Goal: Information Seeking & Learning: Learn about a topic

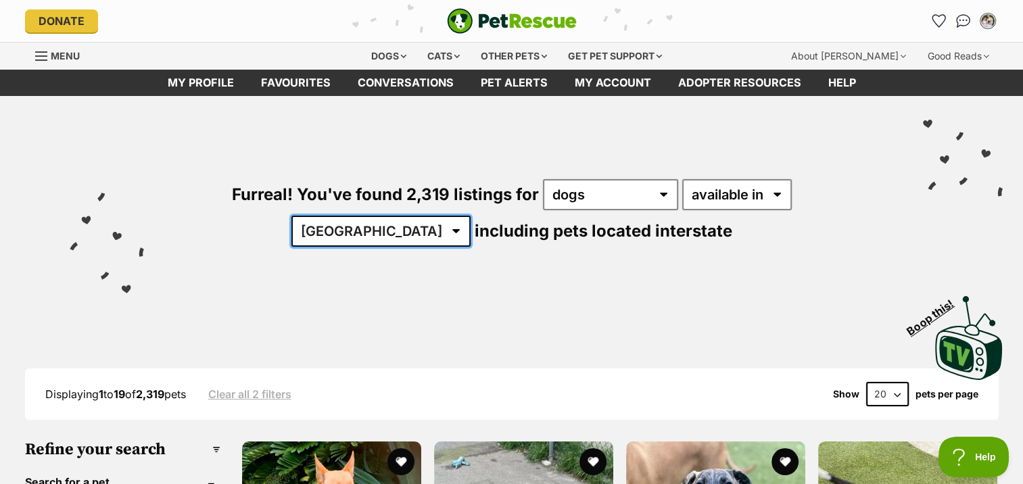
click at [470, 216] on select "Australia ACT NSW NT QLD SA TAS VIC WA" at bounding box center [380, 231] width 179 height 31
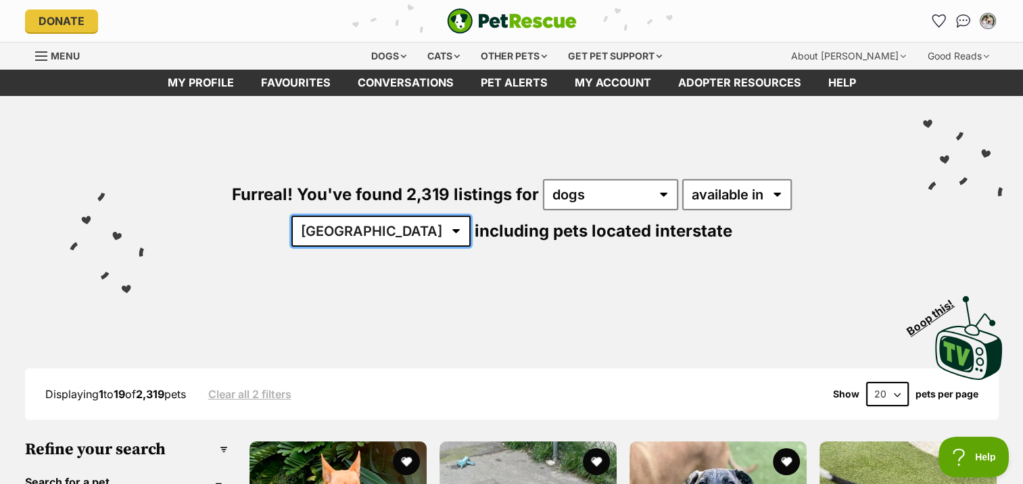
select select "QLD"
click at [470, 216] on select "Australia ACT NSW NT QLD SA TAS VIC WA" at bounding box center [380, 231] width 179 height 31
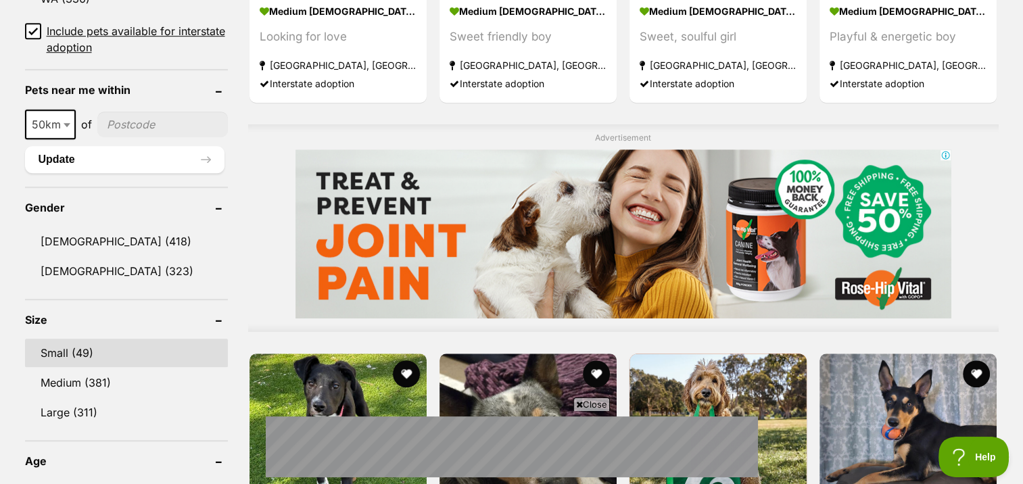
click at [109, 346] on link "Small (49)" at bounding box center [126, 353] width 203 height 28
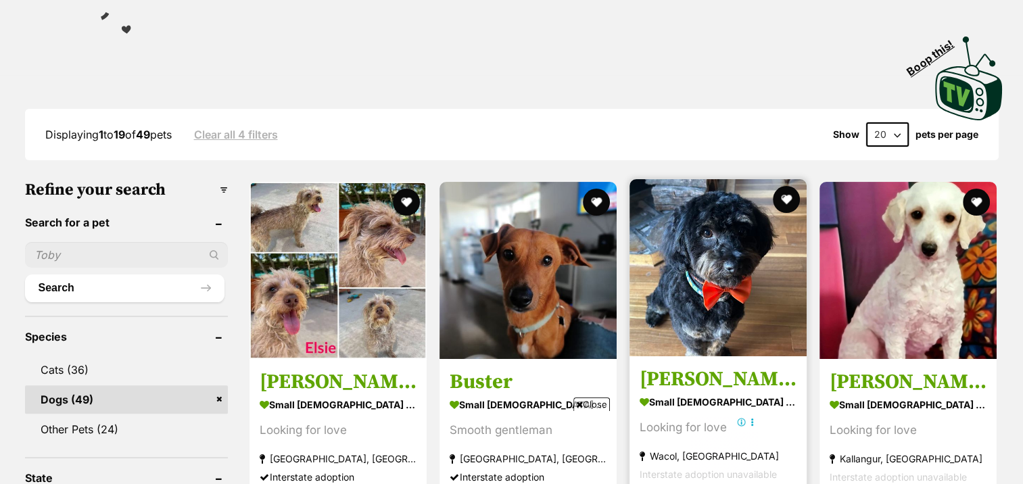
click at [729, 264] on img at bounding box center [717, 267] width 177 height 177
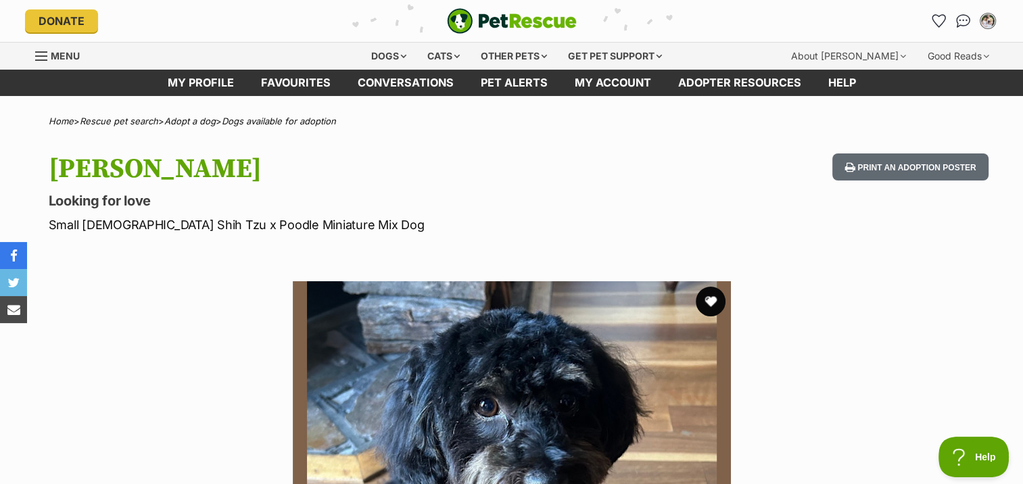
click at [711, 308] on button "favourite" at bounding box center [710, 302] width 30 height 30
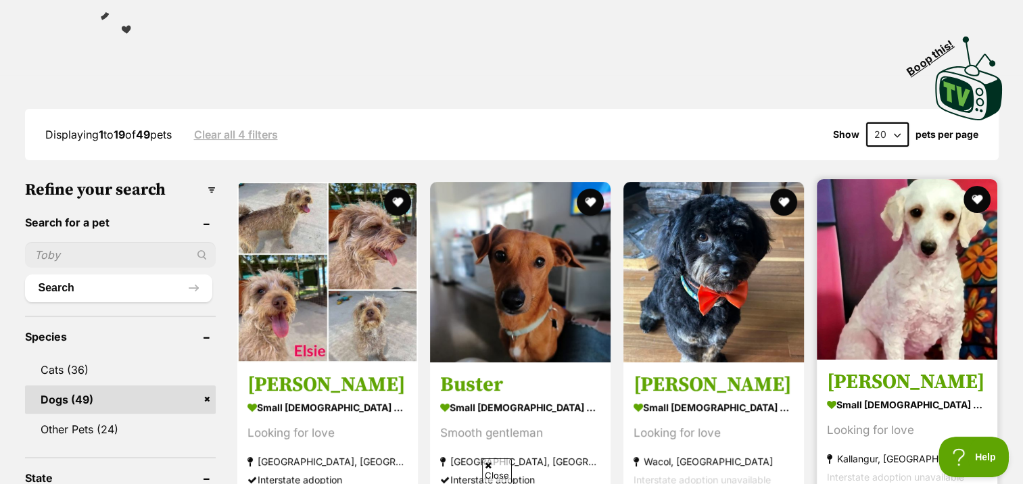
click at [935, 228] on img at bounding box center [906, 269] width 180 height 180
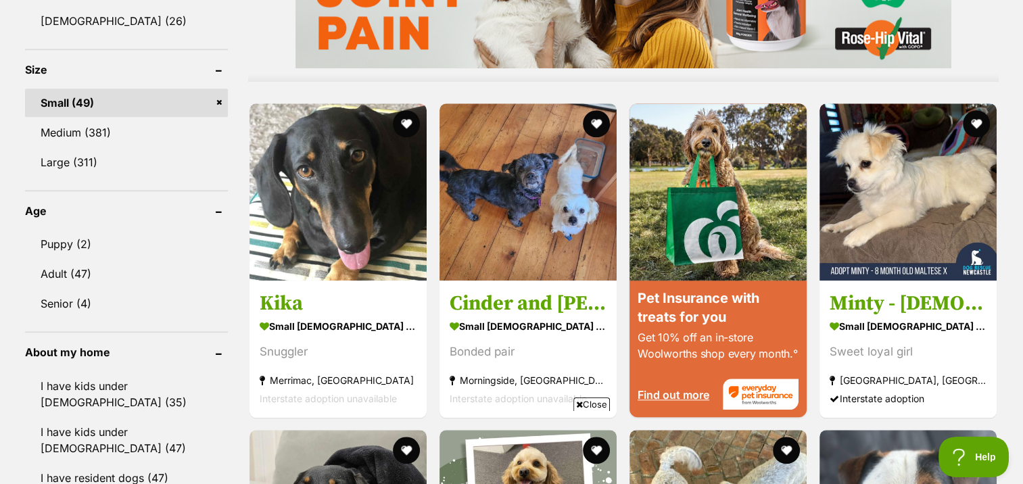
scroll to position [1275, 0]
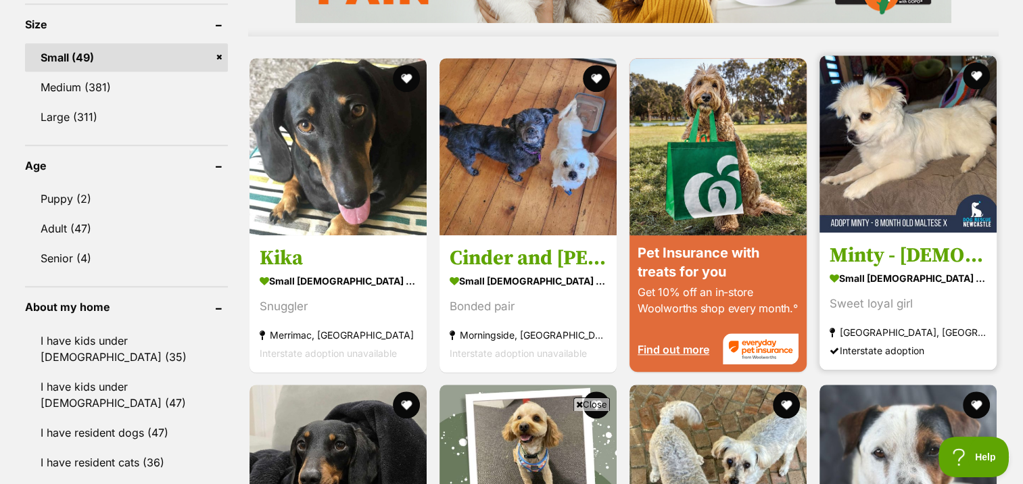
click at [927, 125] on img at bounding box center [907, 143] width 177 height 177
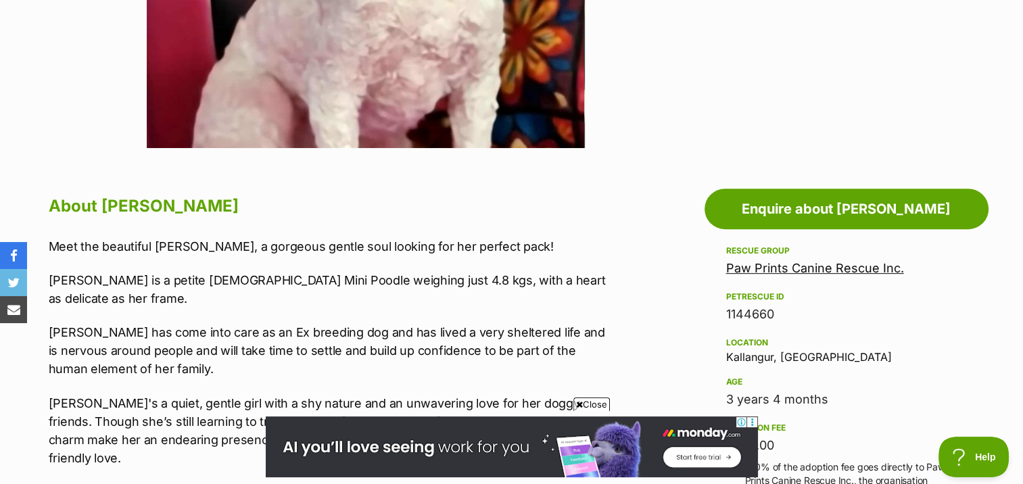
scroll to position [606, 0]
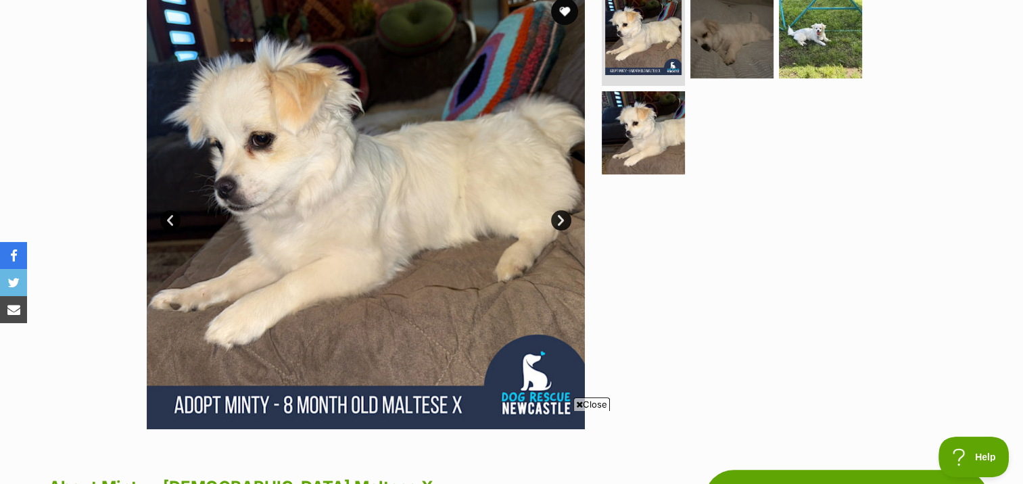
scroll to position [192, 0]
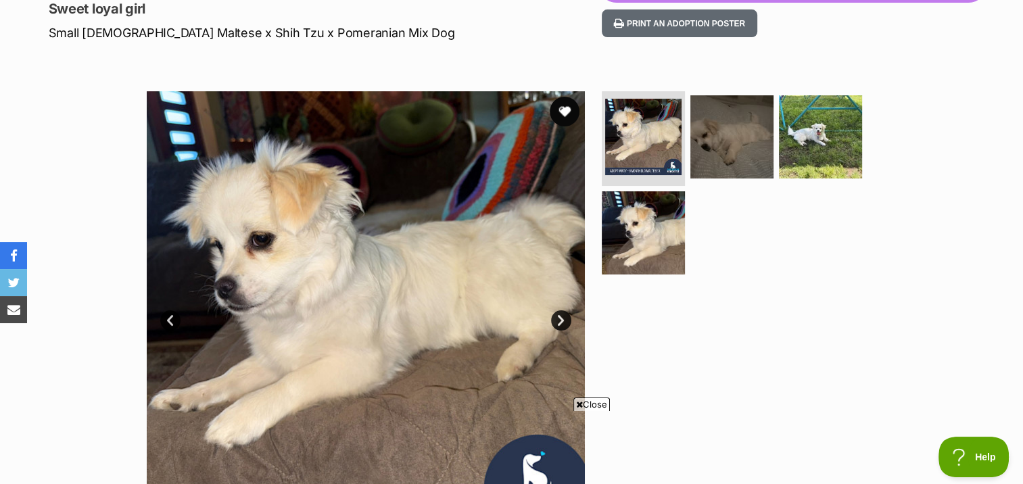
click at [567, 107] on button "favourite" at bounding box center [564, 112] width 30 height 30
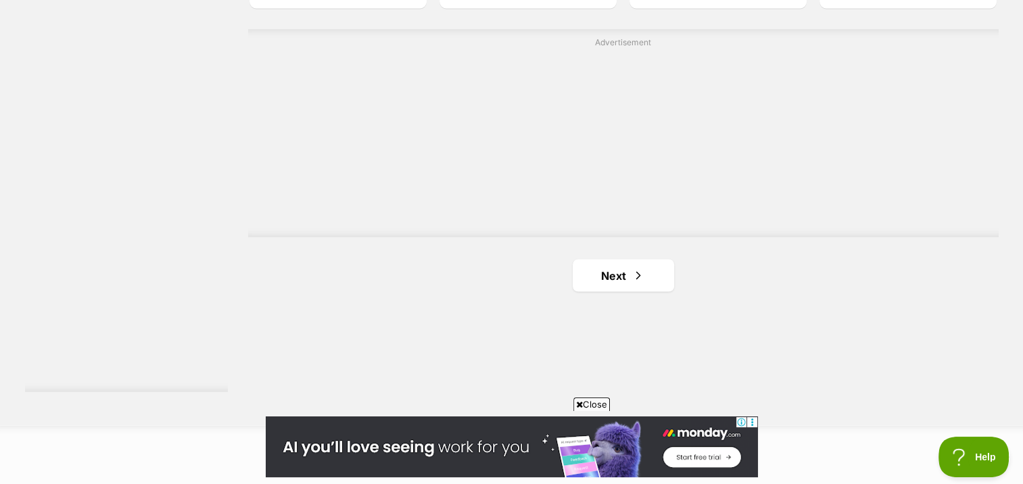
scroll to position [2501, 0]
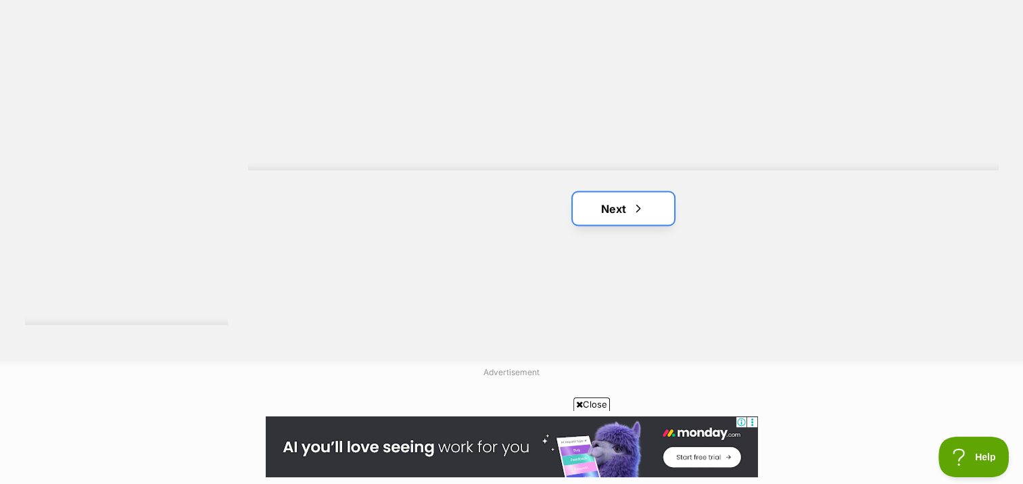
click at [652, 200] on link "Next" at bounding box center [622, 208] width 101 height 32
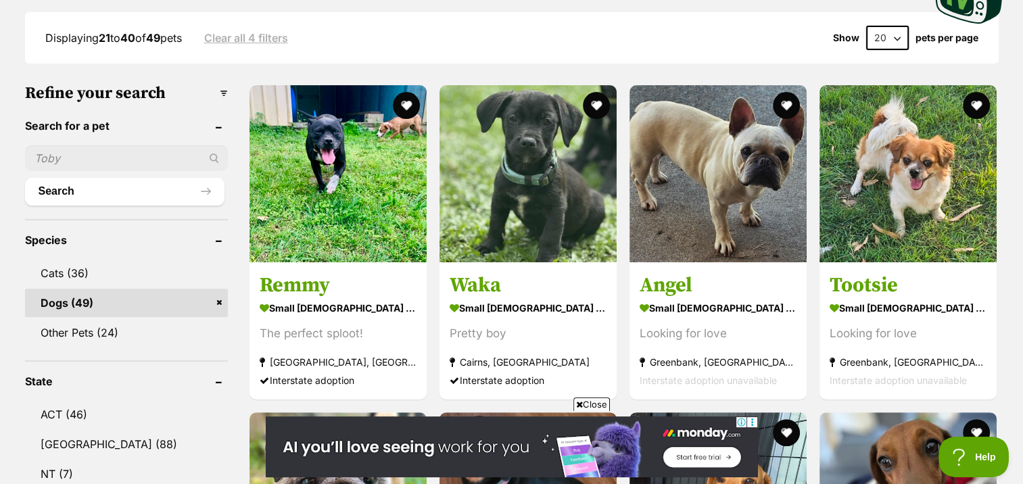
scroll to position [365, 0]
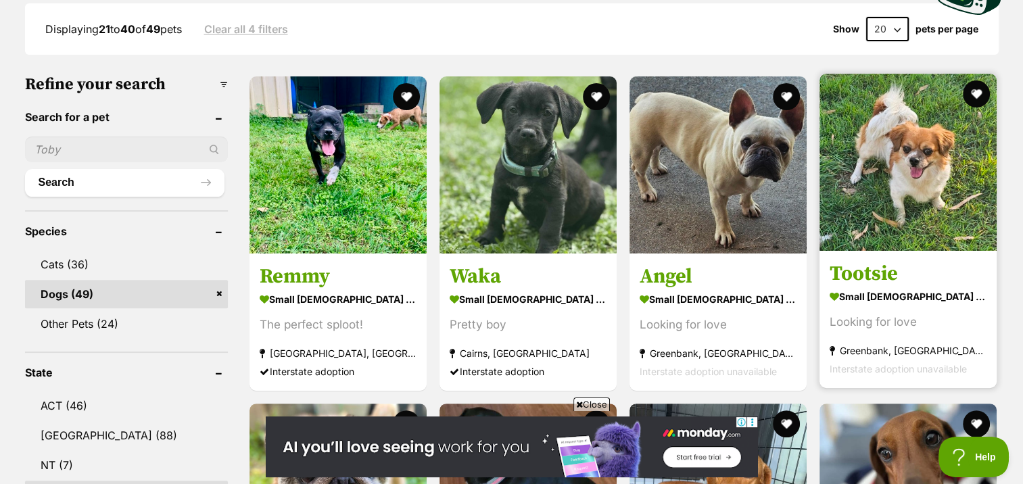
click at [946, 165] on img at bounding box center [907, 162] width 177 height 177
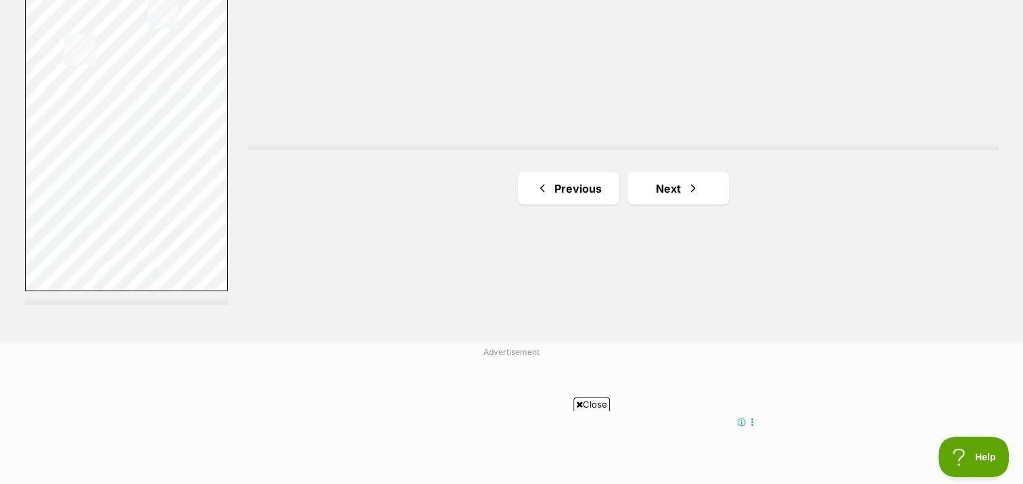
scroll to position [2539, 0]
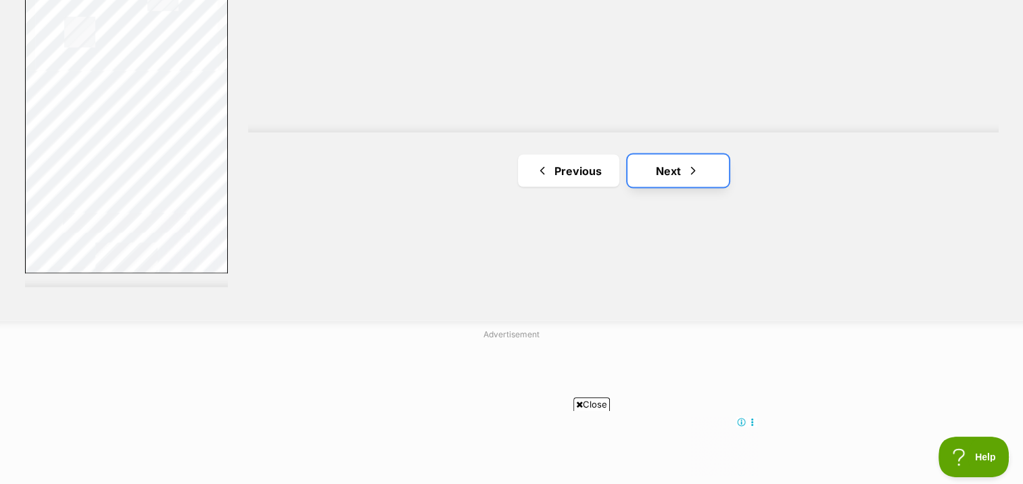
click at [709, 173] on link "Next" at bounding box center [677, 170] width 101 height 32
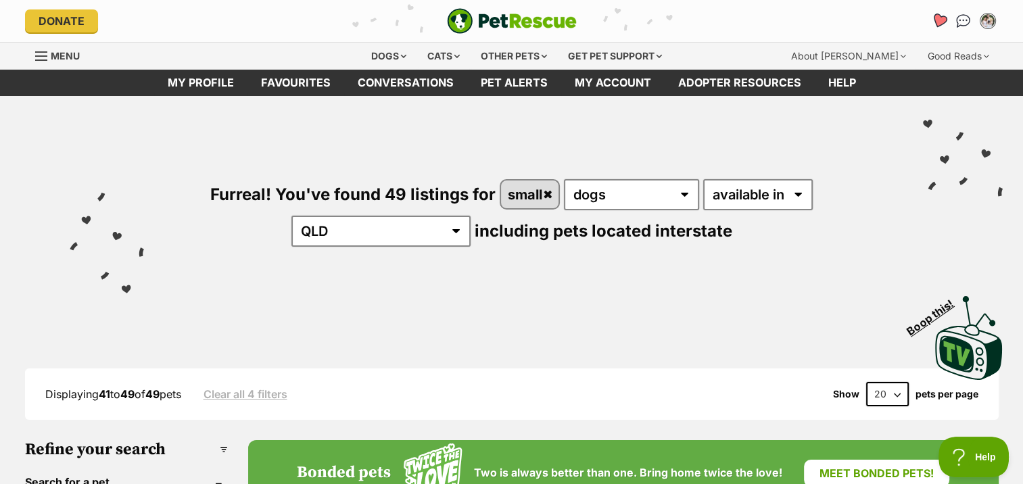
click at [939, 17] on icon "Favourites" at bounding box center [938, 21] width 16 height 16
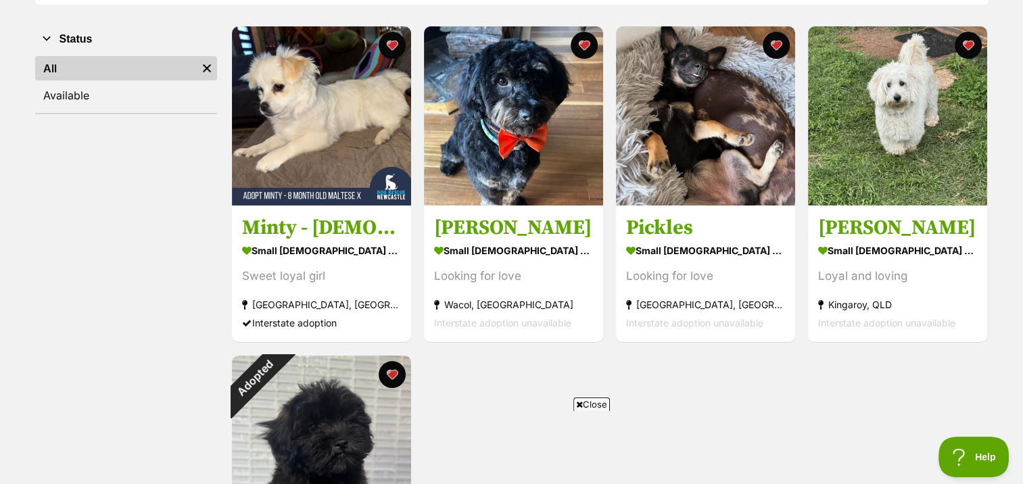
scroll to position [168, 0]
